Goal: Task Accomplishment & Management: Manage account settings

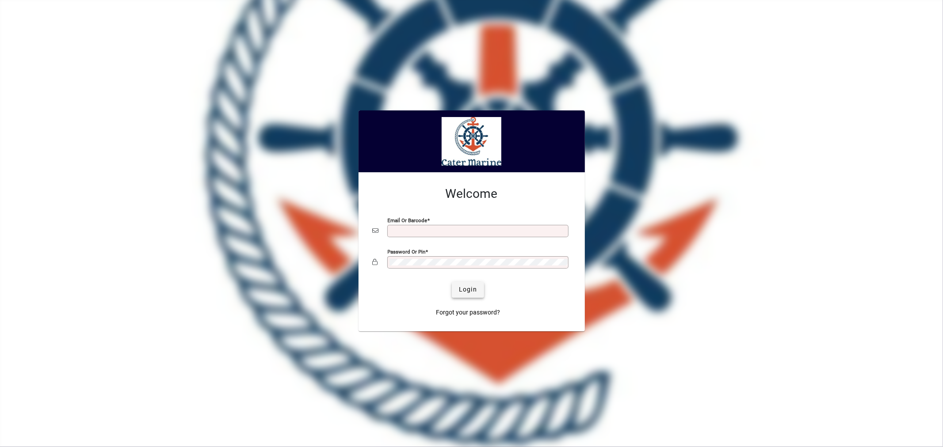
type input "**********"
click at [476, 290] on span "Login" at bounding box center [468, 289] width 18 height 9
